Goal: Use online tool/utility: Utilize a website feature to perform a specific function

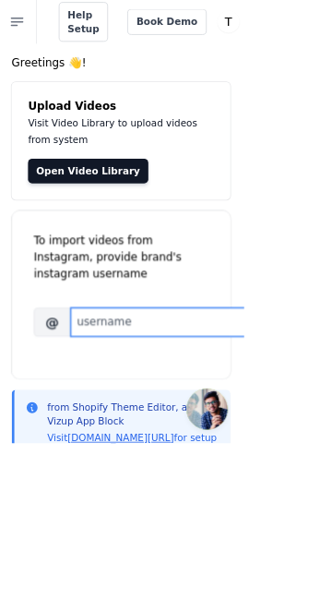
click at [276, 433] on input "Brand's Instagram Username" at bounding box center [231, 434] width 266 height 39
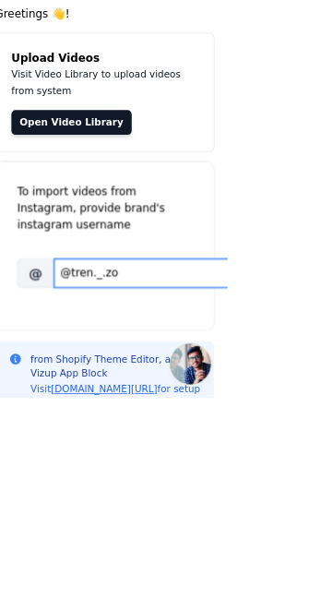
scroll to position [5, 0]
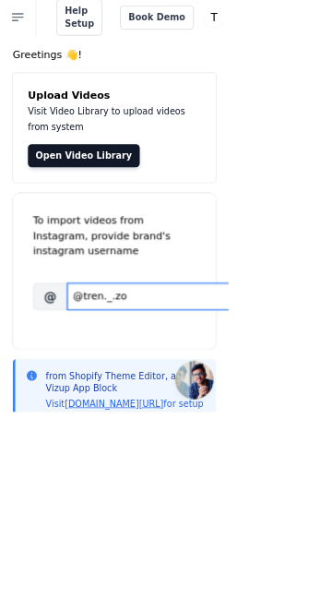
type input "@tren._.zo"
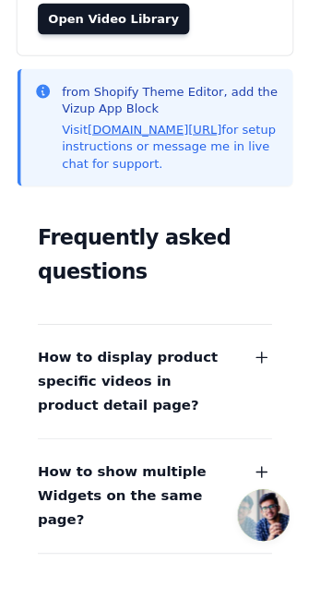
scroll to position [0, 0]
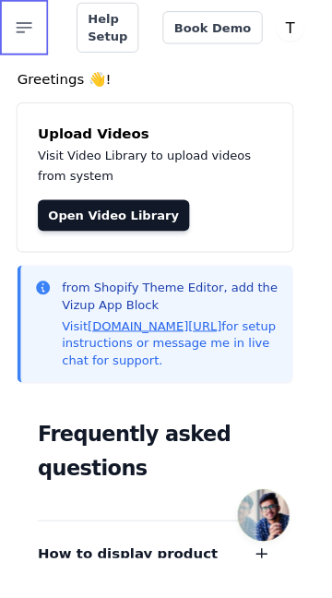
click at [36, 47] on button "Open sidebar" at bounding box center [26, 29] width 53 height 59
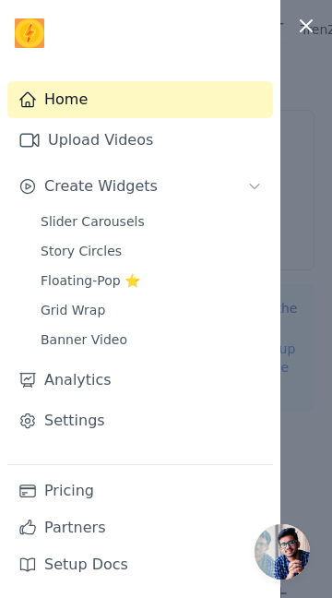
scroll to position [15, 0]
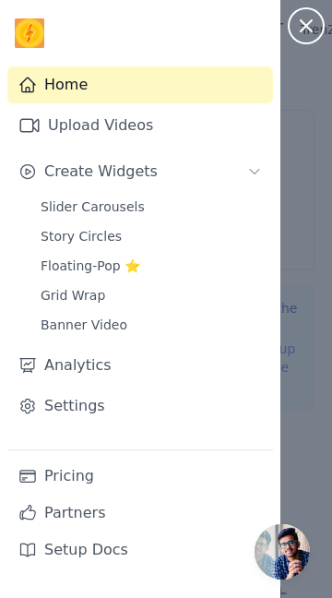
click at [294, 19] on button "Close sidebar" at bounding box center [306, 25] width 37 height 37
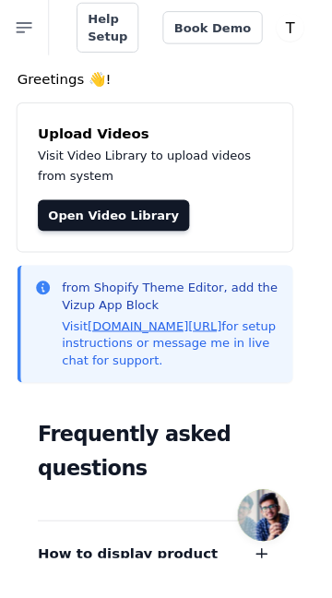
scroll to position [2, 0]
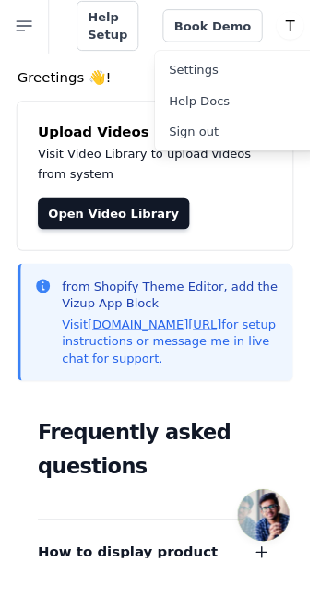
click at [208, 208] on div "Upload Videos Visit Video Library to upload videos from system Open Video Libra…" at bounding box center [165, 188] width 295 height 159
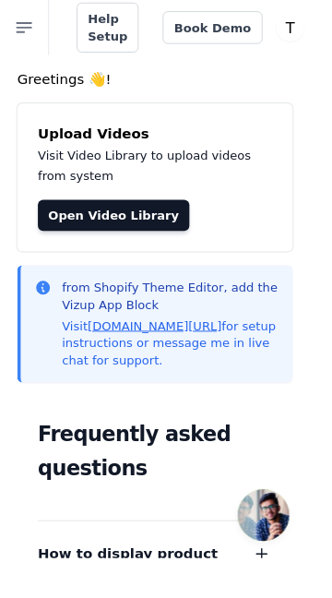
scroll to position [0, 0]
click at [208, 348] on link "[DOMAIN_NAME][URL]" at bounding box center [166, 348] width 144 height 15
